Goal: Task Accomplishment & Management: Manage account settings

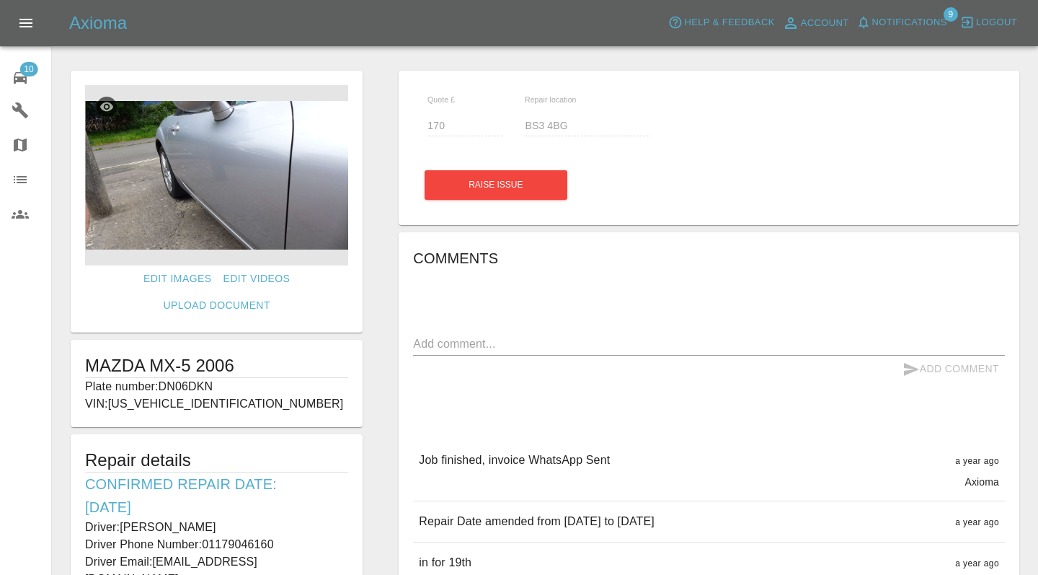
click at [26, 69] on span "10" at bounding box center [28, 69] width 18 height 14
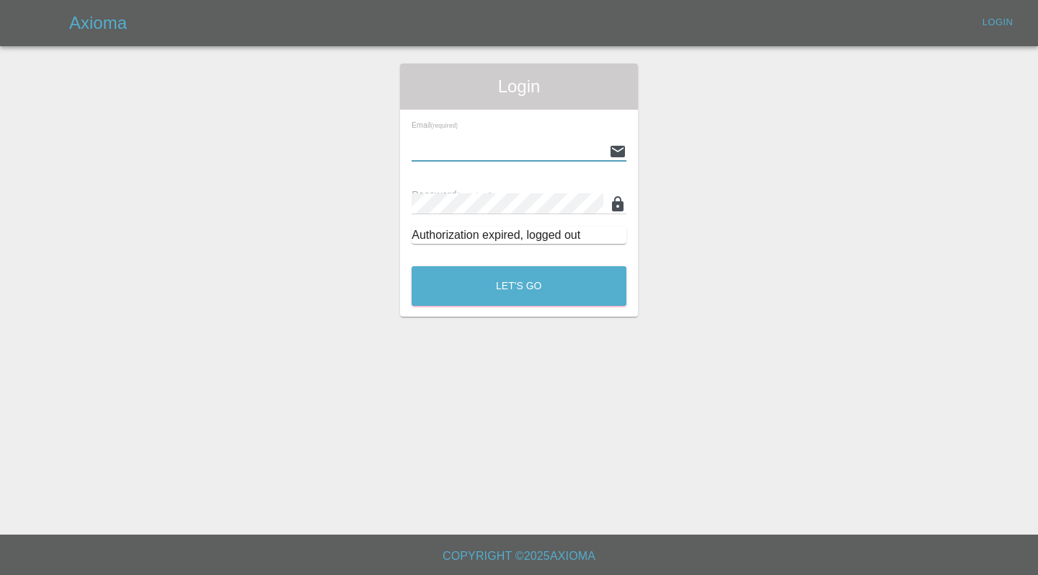
type input "[EMAIL_ADDRESS][DOMAIN_NAME]"
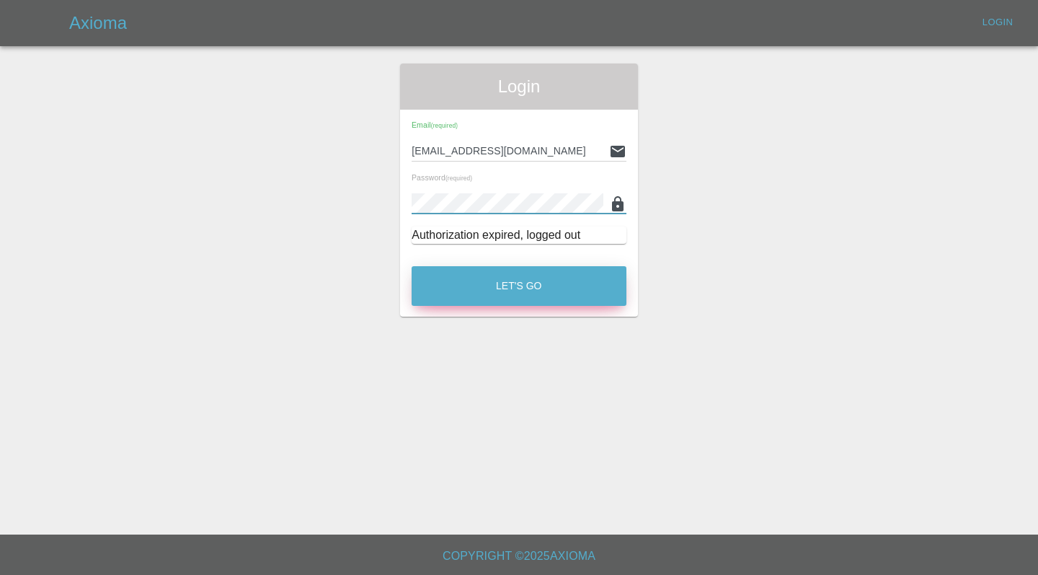
click at [521, 271] on button "Let's Go" at bounding box center [519, 286] width 215 height 40
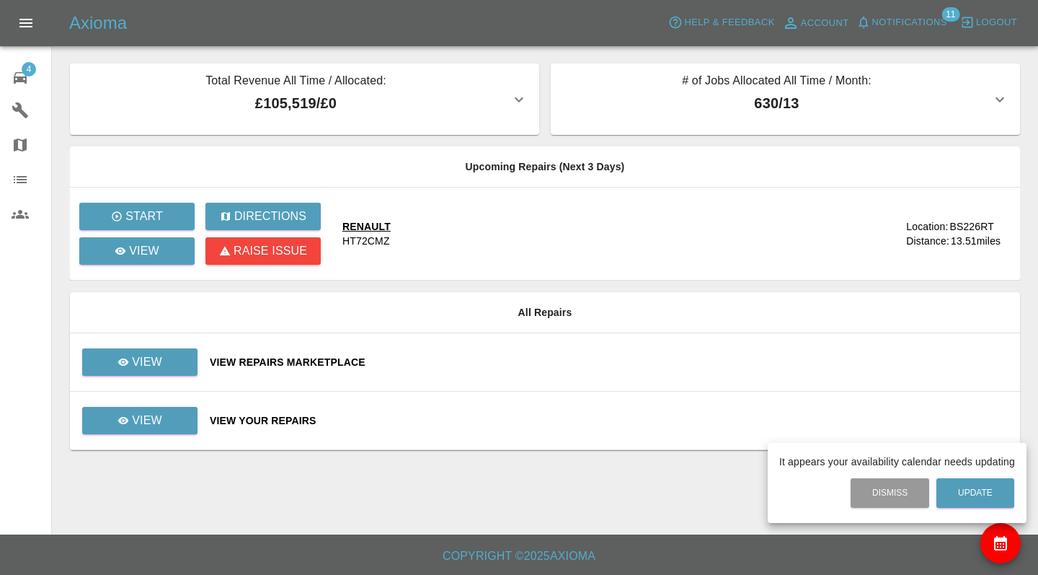
click at [17, 75] on div at bounding box center [519, 287] width 1038 height 575
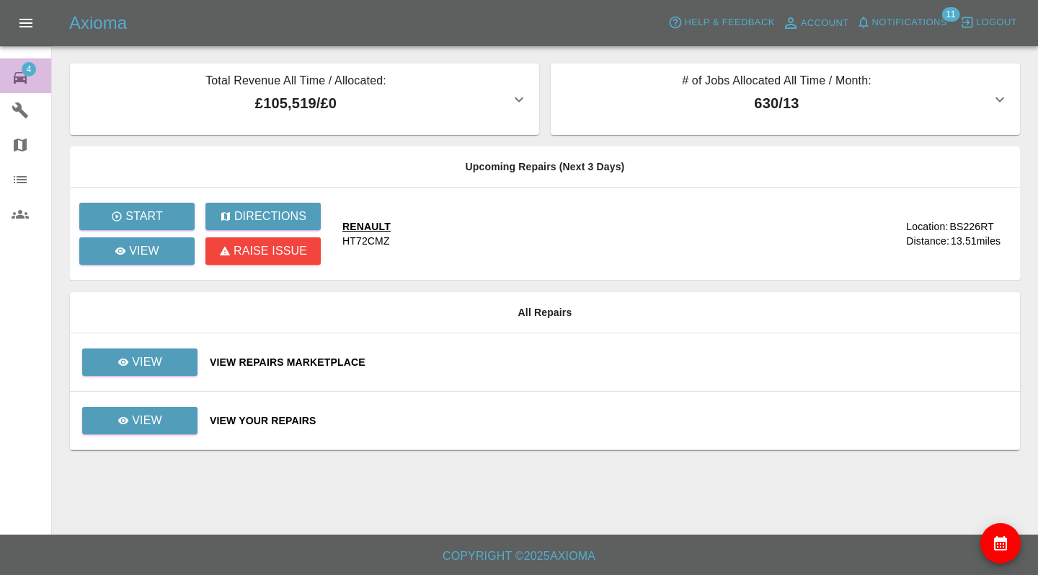
click at [14, 73] on icon at bounding box center [20, 77] width 17 height 17
click at [151, 430] on link "View" at bounding box center [139, 420] width 115 height 27
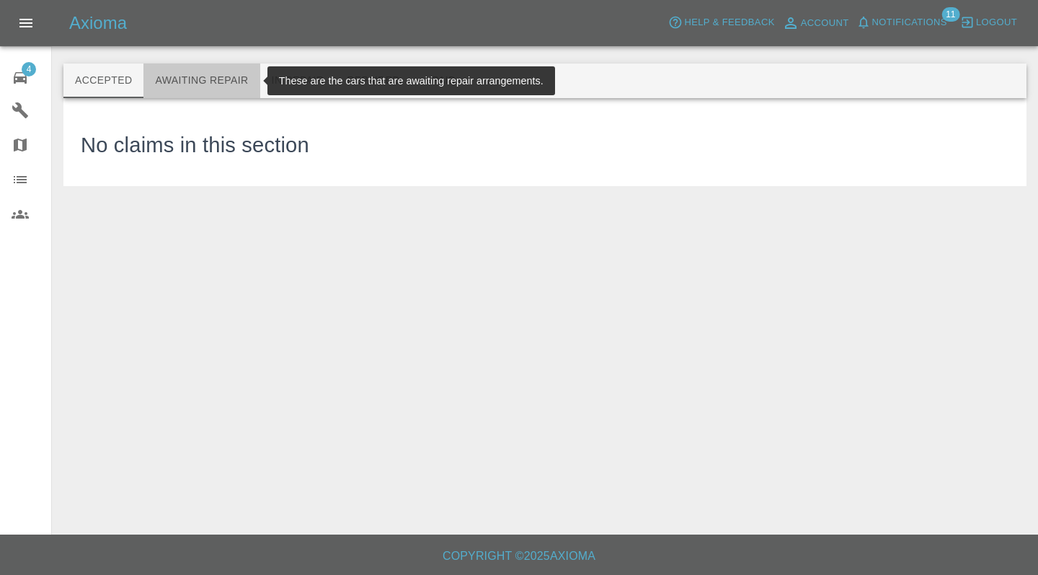
click at [211, 85] on button "Awaiting Repair" at bounding box center [201, 80] width 116 height 35
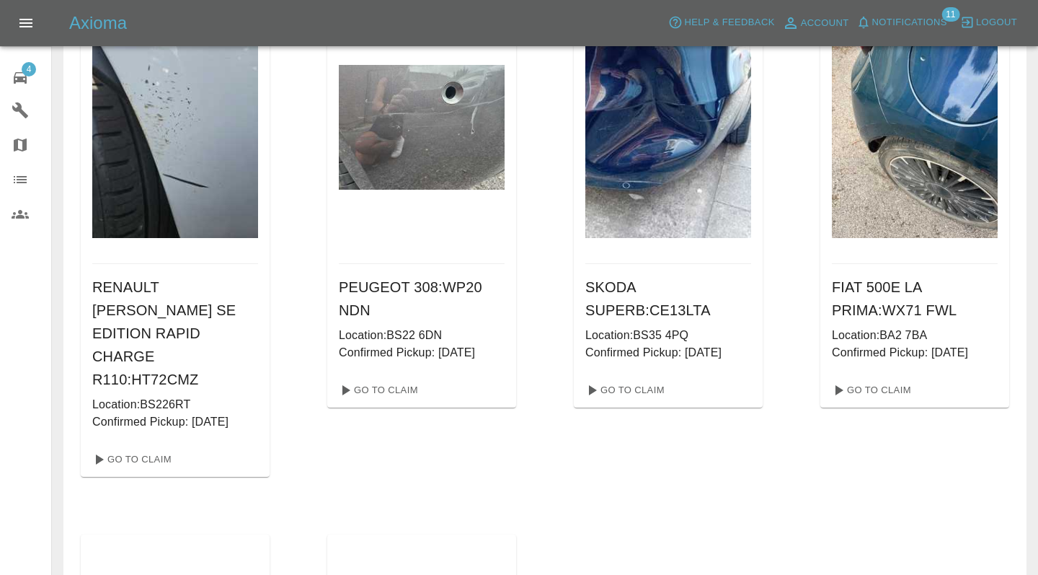
scroll to position [128, 0]
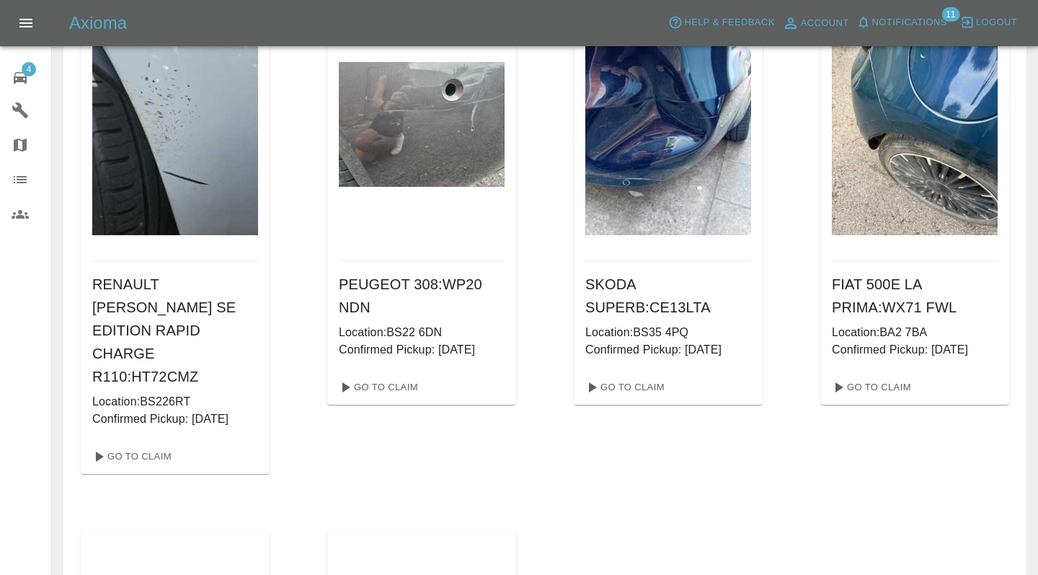
click at [663, 495] on div "RENAULT ZOE SE EDITION RAPID CHARGE R110 : HT72CMZ Location: BS226RT Confirmed …" at bounding box center [545, 479] width 929 height 985
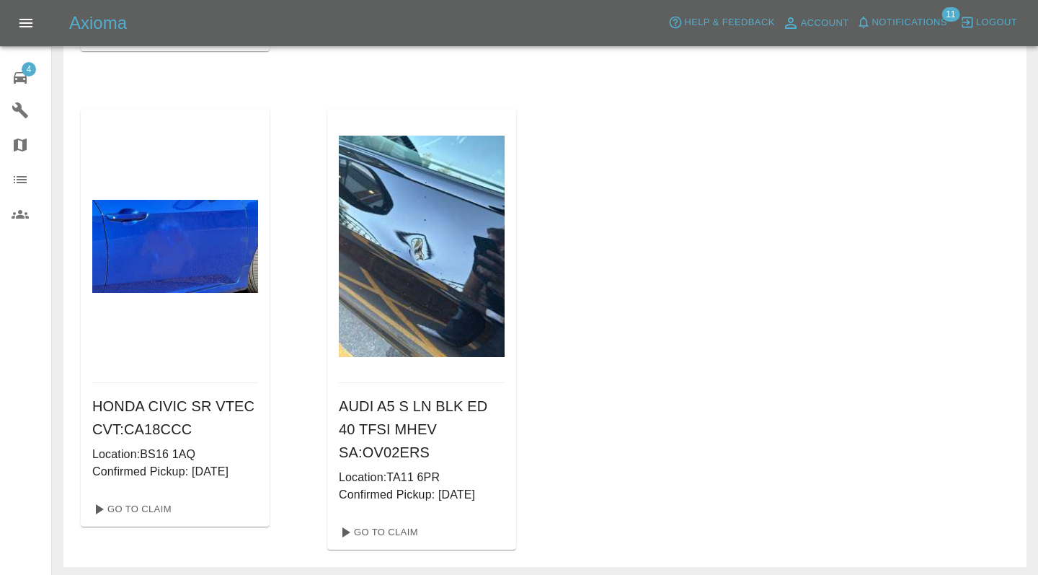
scroll to position [578, 0]
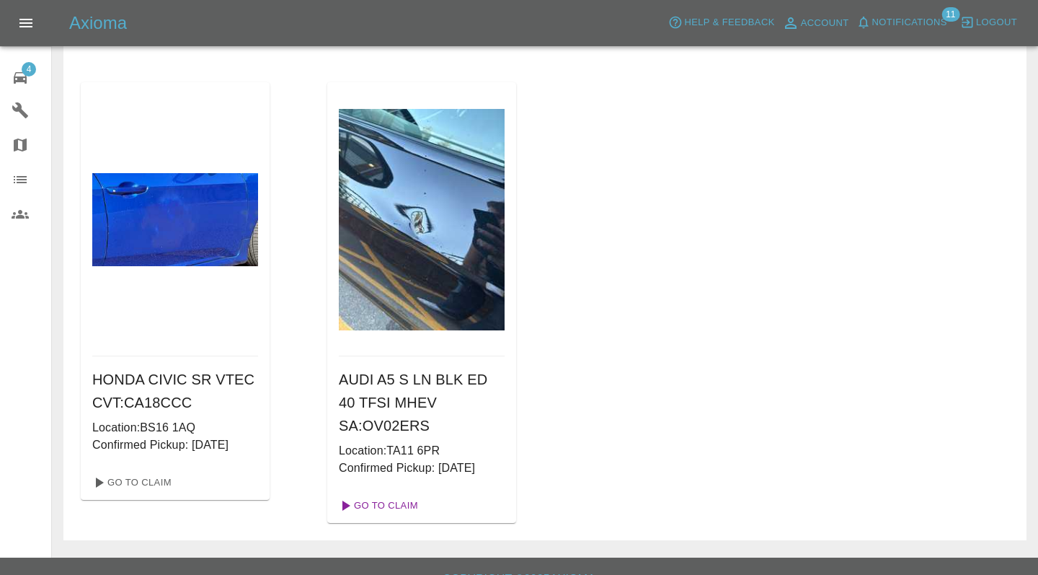
click at [389, 494] on link "Go To Claim" at bounding box center [377, 505] width 89 height 23
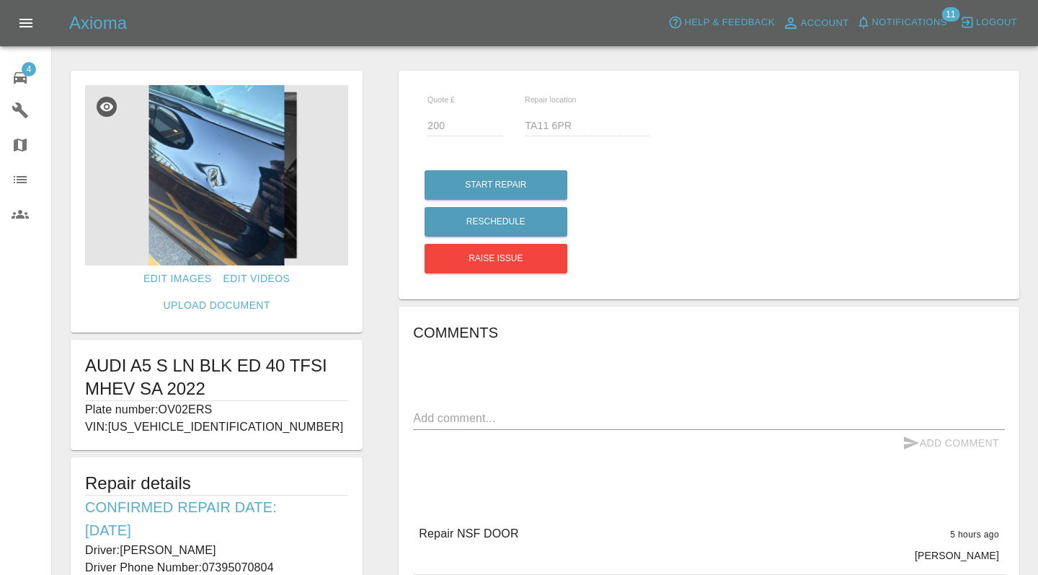
click at [655, 343] on h6 "Comments" at bounding box center [709, 332] width 592 height 23
